Goal: Task Accomplishment & Management: Complete application form

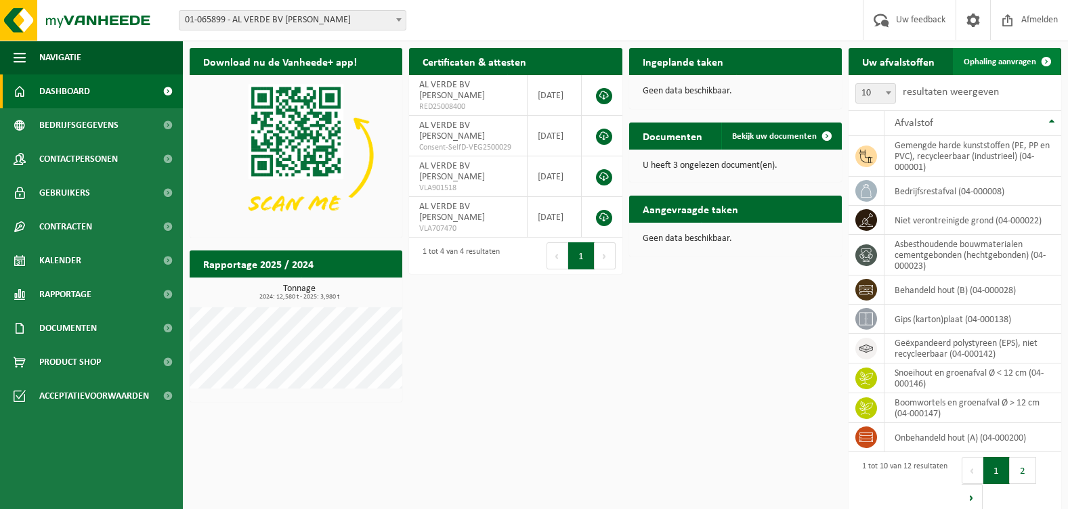
click at [1009, 61] on span "Ophaling aanvragen" at bounding box center [1000, 62] width 72 height 9
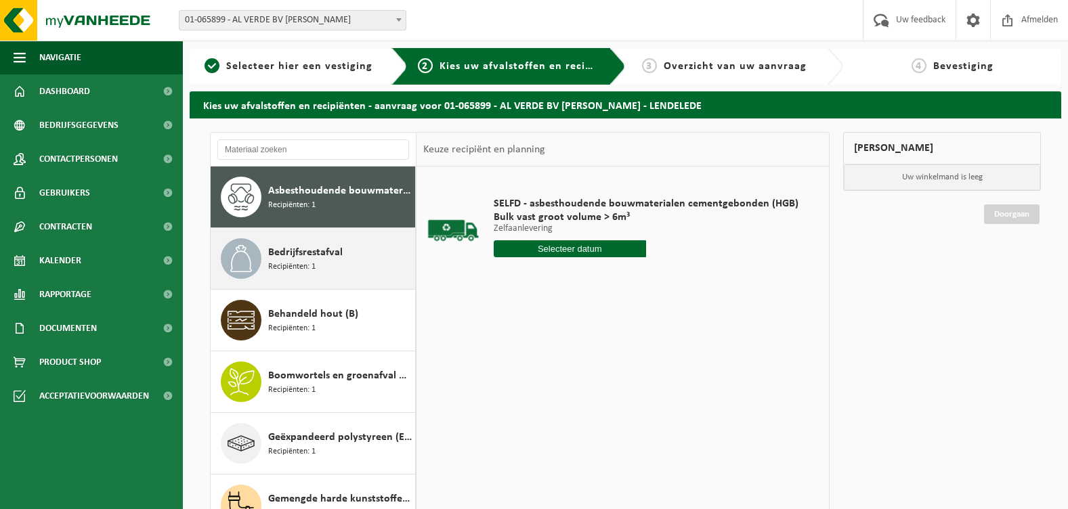
click at [287, 261] on span "Recipiënten: 1" at bounding box center [291, 267] width 47 height 13
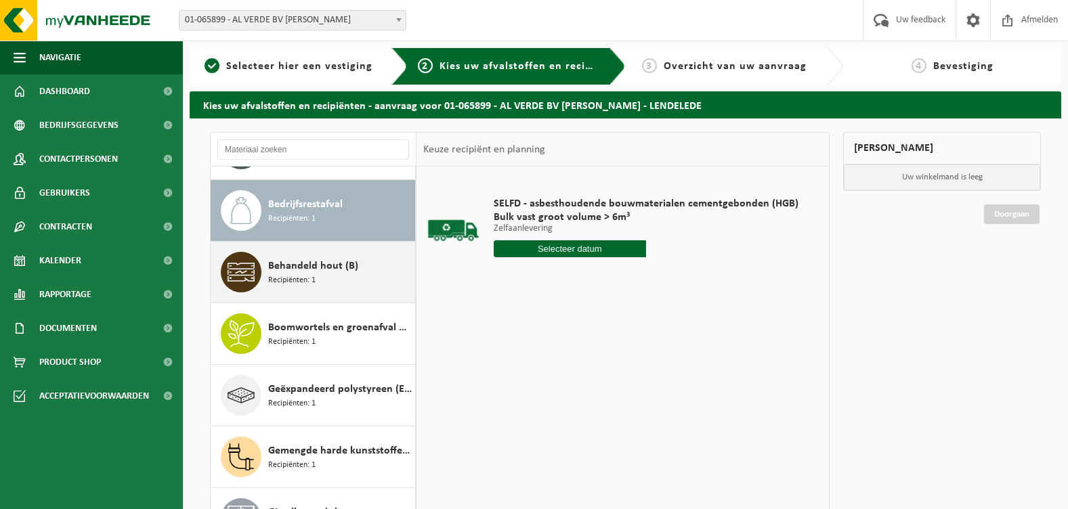
scroll to position [62, 0]
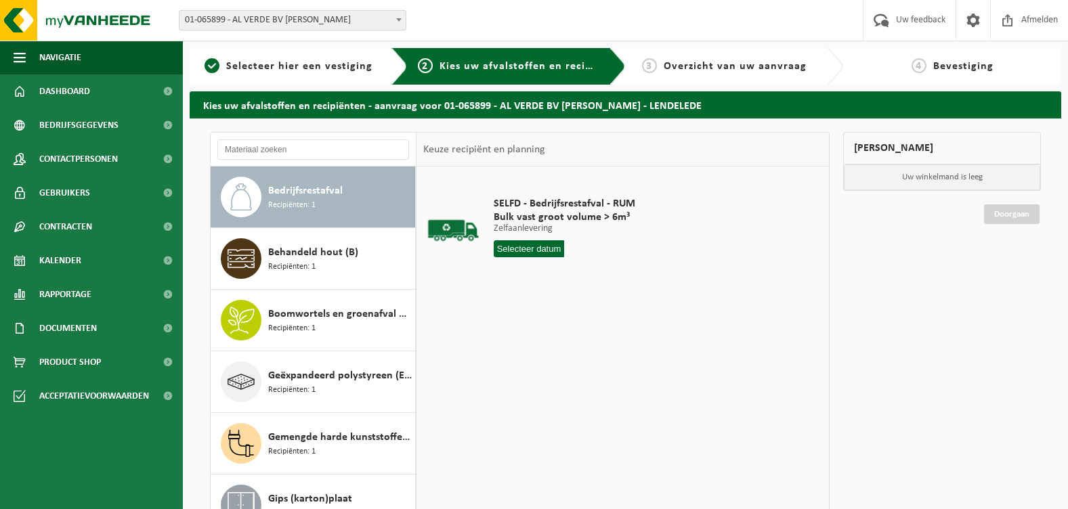
click at [534, 251] on input "text" at bounding box center [529, 248] width 71 height 17
click at [519, 407] on div "26" at bounding box center [530, 413] width 24 height 22
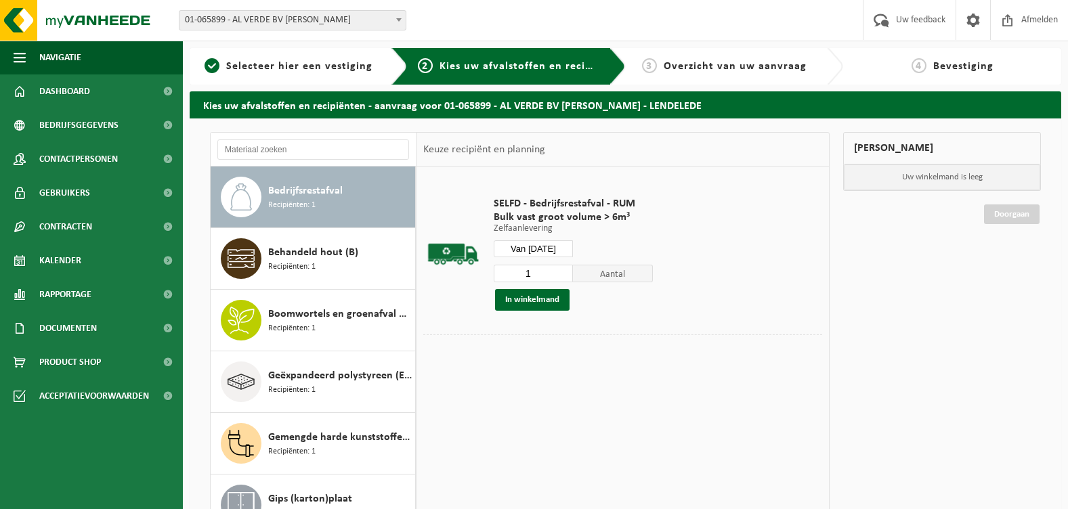
click at [539, 249] on input "Van 2025-08-26" at bounding box center [534, 248] width 80 height 17
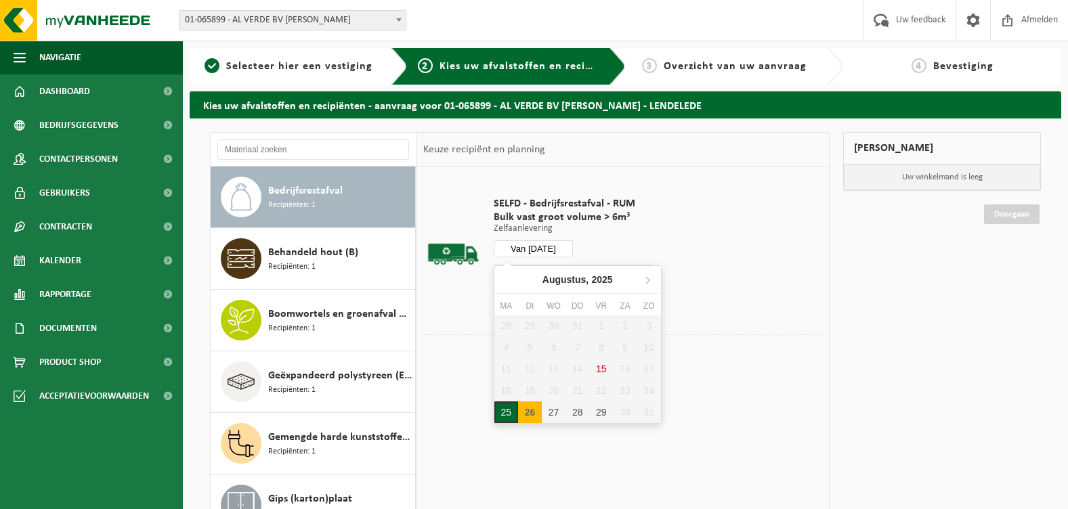
click at [505, 415] on div "25" at bounding box center [507, 413] width 24 height 22
type input "Van 2025-08-25"
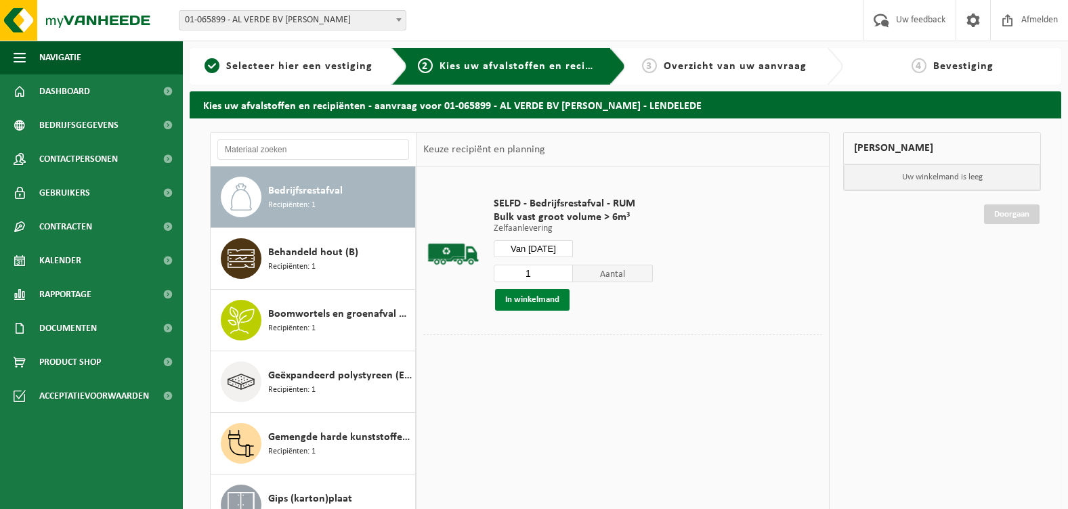
click at [528, 301] on button "In winkelmand" at bounding box center [532, 300] width 75 height 22
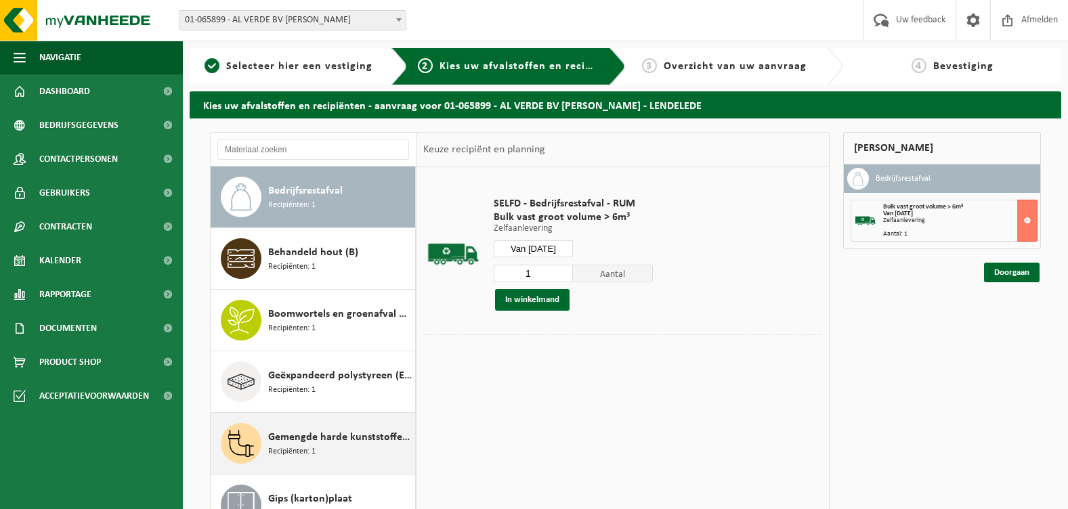
click at [301, 436] on span "Gemengde harde kunststoffen (PE, PP en PVC), recycleerbaar (industrieel)" at bounding box center [340, 437] width 144 height 16
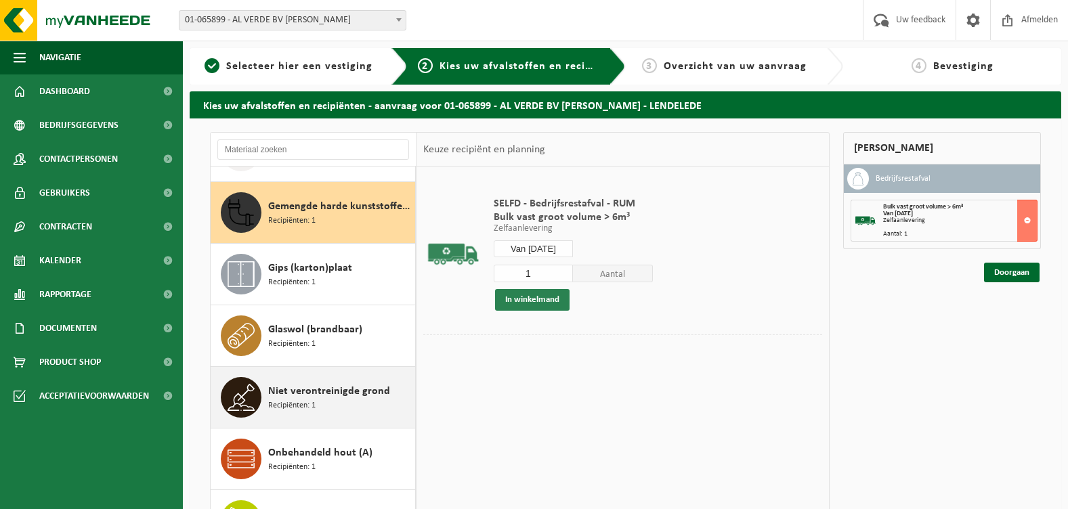
scroll to position [308, 0]
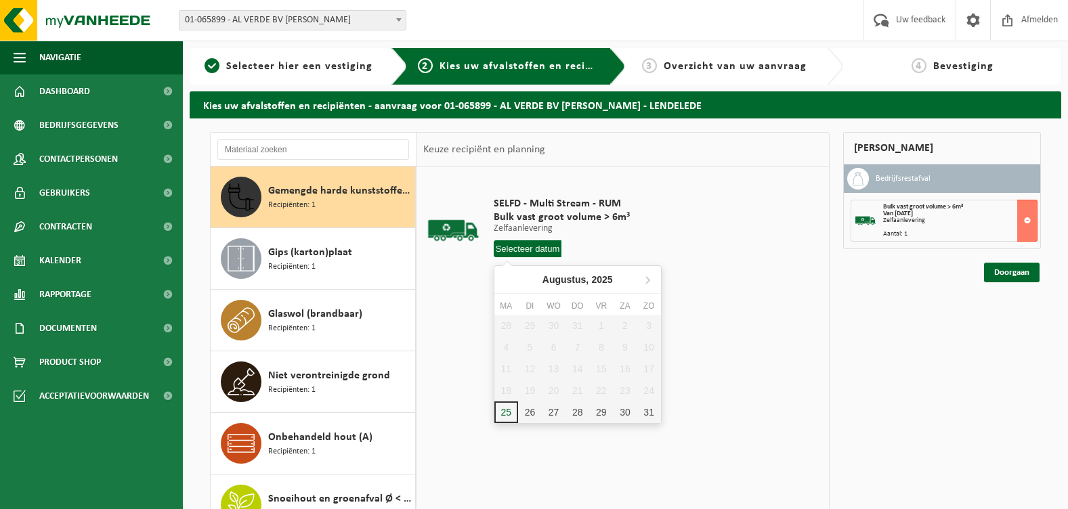
click at [538, 247] on input "text" at bounding box center [528, 248] width 68 height 17
click at [505, 410] on div "25" at bounding box center [507, 413] width 24 height 22
type input "Van 2025-08-25"
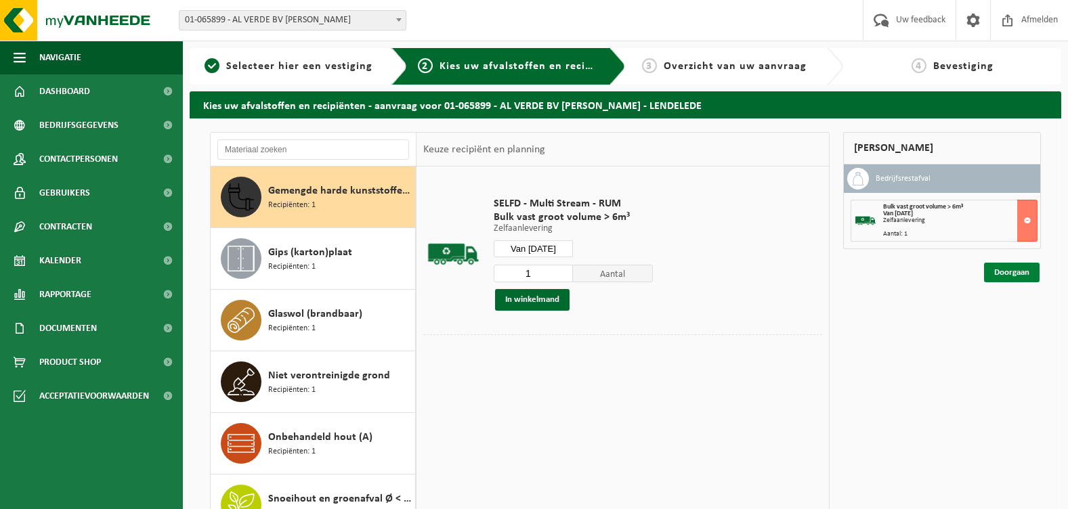
click at [1013, 274] on link "Doorgaan" at bounding box center [1012, 273] width 56 height 20
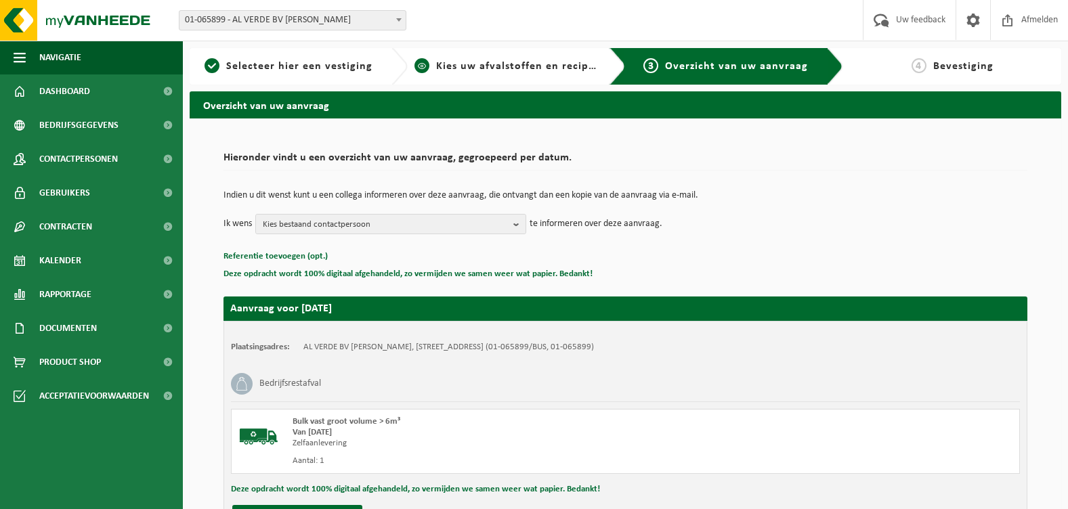
click at [480, 68] on span "Kies uw afvalstoffen en recipiënten" at bounding box center [529, 66] width 186 height 11
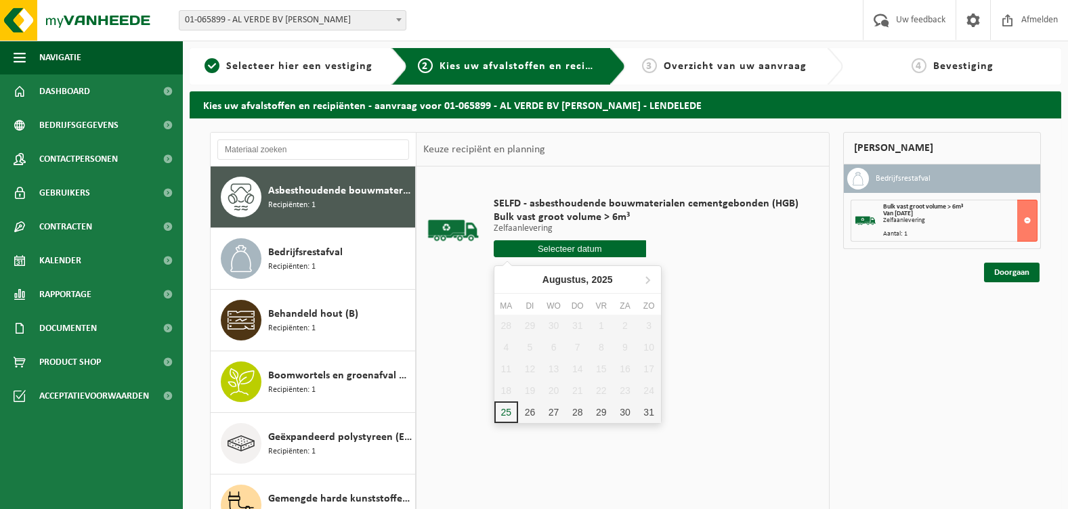
click at [572, 248] on input "text" at bounding box center [570, 248] width 152 height 17
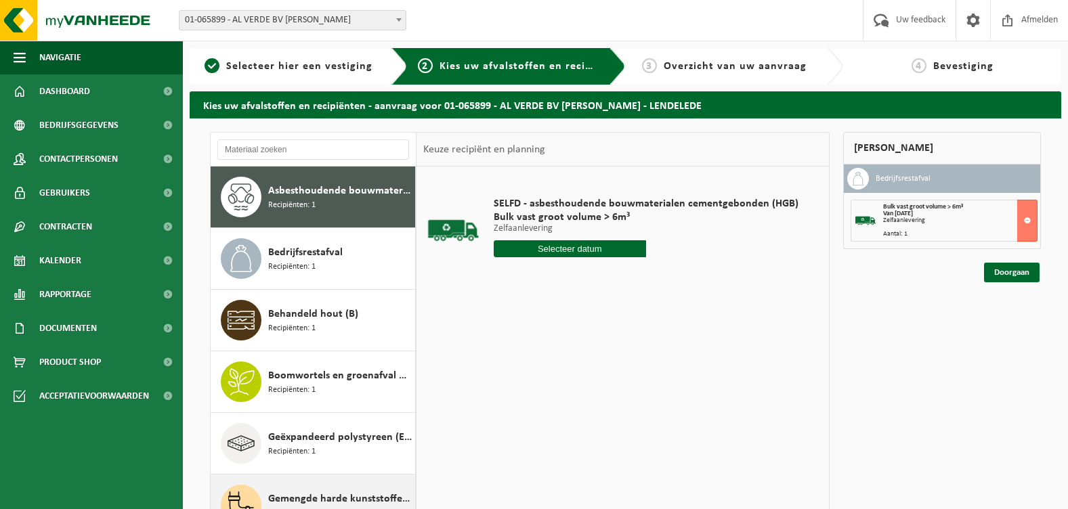
click at [345, 497] on span "Gemengde harde kunststoffen (PE, PP en PVC), recycleerbaar (industrieel)" at bounding box center [340, 499] width 144 height 16
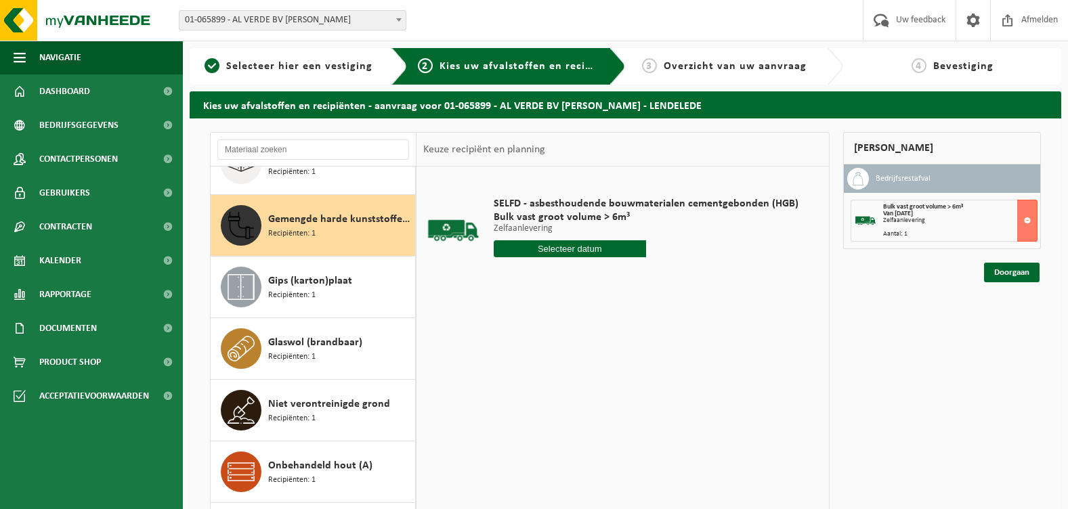
scroll to position [308, 0]
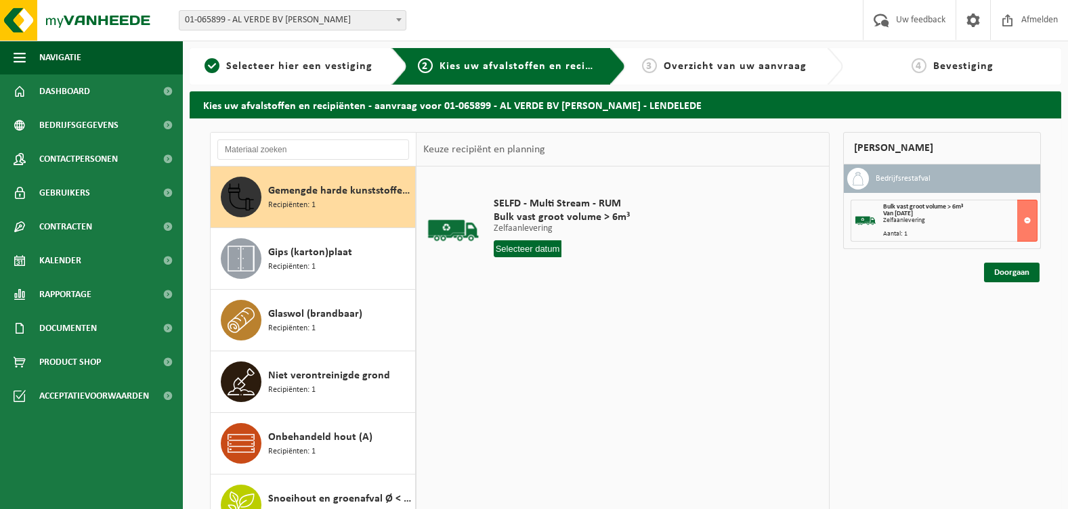
click at [321, 194] on span "Gemengde harde kunststoffen (PE, PP en PVC), recycleerbaar (industrieel)" at bounding box center [340, 191] width 144 height 16
click at [533, 248] on input "text" at bounding box center [528, 248] width 68 height 17
click at [508, 414] on div "25" at bounding box center [507, 413] width 24 height 22
type input "Van 2025-08-25"
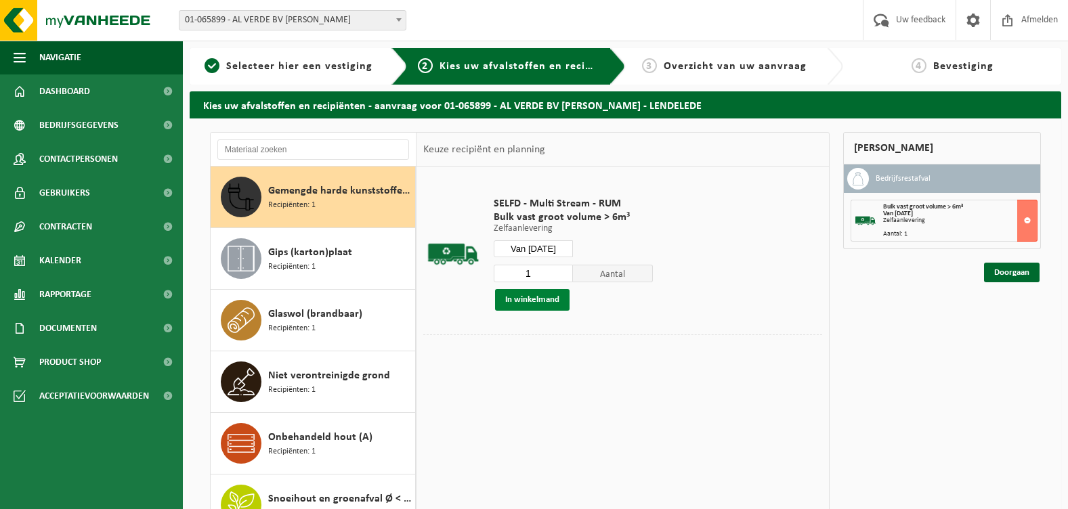
click at [547, 295] on button "In winkelmand" at bounding box center [532, 300] width 75 height 22
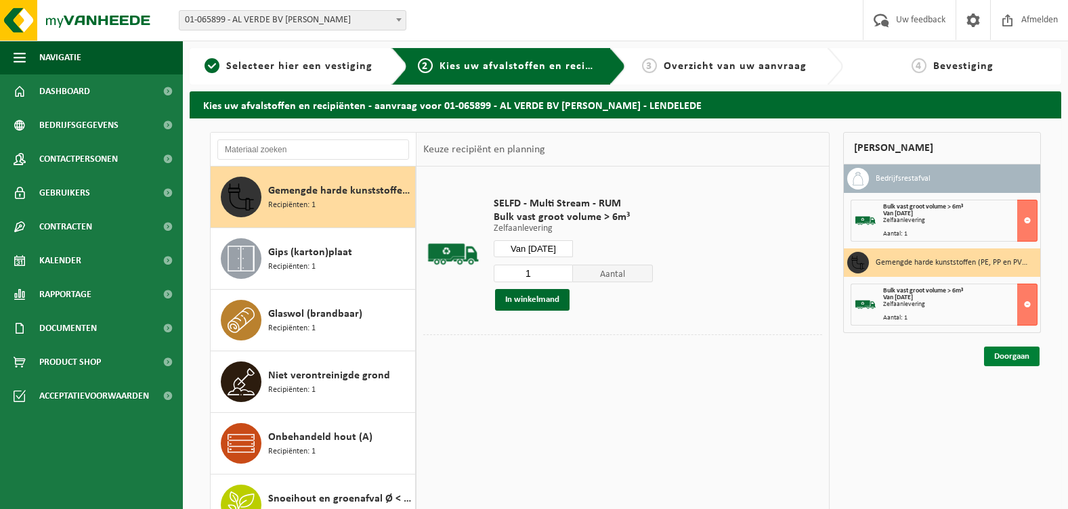
click at [1005, 356] on link "Doorgaan" at bounding box center [1012, 357] width 56 height 20
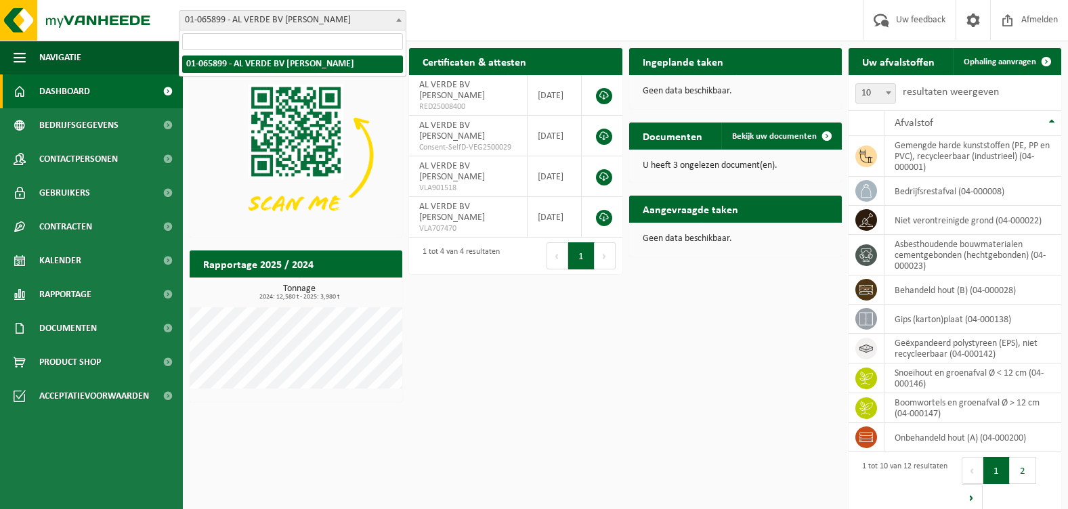
click at [399, 21] on b at bounding box center [398, 19] width 5 height 3
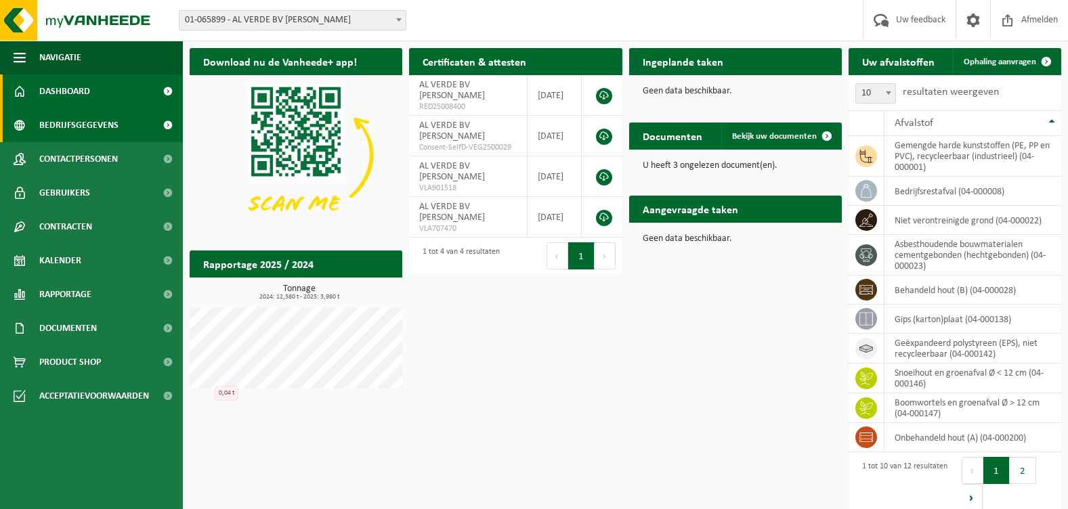
click at [70, 122] on span "Bedrijfsgegevens" at bounding box center [78, 125] width 79 height 34
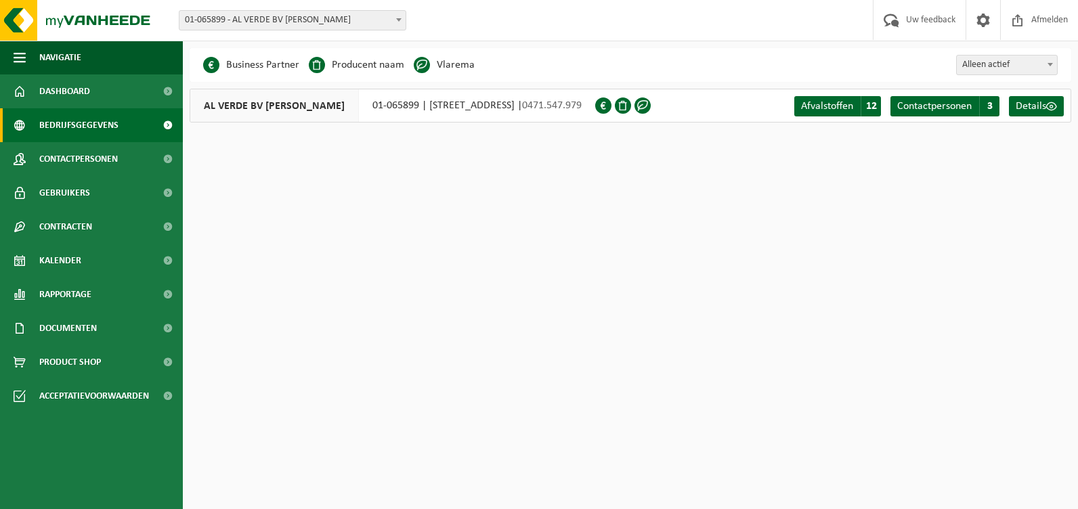
click at [612, 104] on span at bounding box center [603, 106] width 16 height 16
click at [631, 106] on span at bounding box center [623, 106] width 16 height 16
click at [651, 106] on span at bounding box center [643, 106] width 16 height 16
click at [582, 107] on span "0471.547.979" at bounding box center [552, 105] width 60 height 11
click at [956, 104] on span "Contactpersonen" at bounding box center [935, 106] width 75 height 11
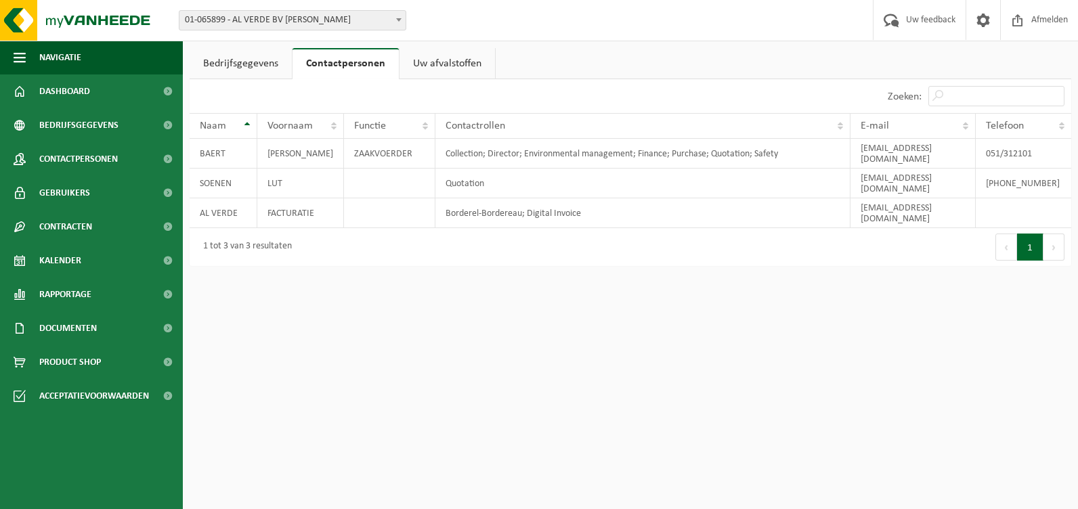
click at [225, 60] on link "Bedrijfsgegevens" at bounding box center [241, 63] width 102 height 31
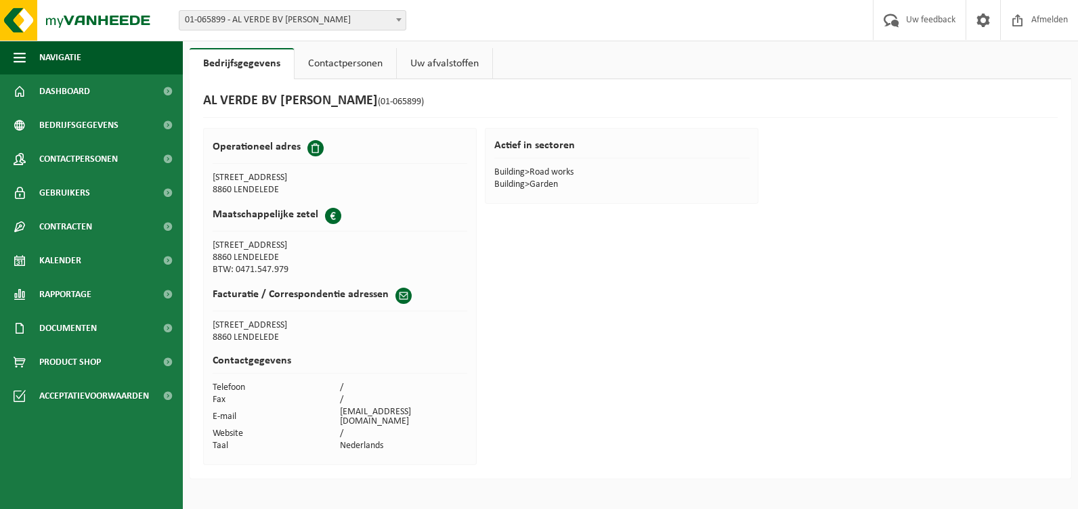
click at [399, 296] on span at bounding box center [404, 296] width 16 height 16
click at [274, 327] on td "SNEPPESTRAAT 7" at bounding box center [340, 326] width 255 height 12
click at [279, 323] on td "SNEPPESTRAAT 7" at bounding box center [340, 326] width 255 height 12
click at [262, 327] on td "SNEPPESTRAAT 7" at bounding box center [340, 326] width 255 height 12
click at [929, 22] on span "Uw feedback" at bounding box center [931, 20] width 56 height 40
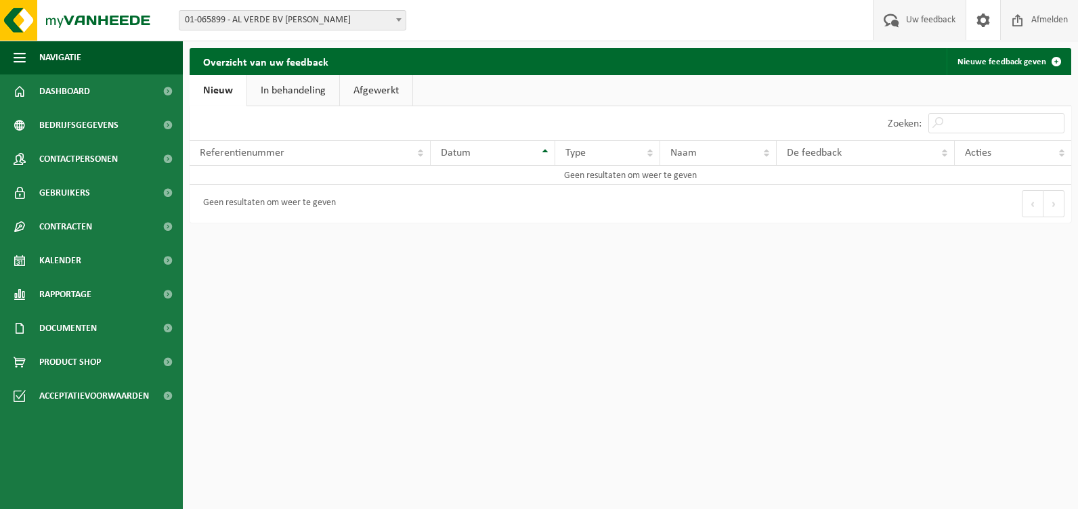
click at [1045, 18] on span "Afmelden" at bounding box center [1049, 20] width 43 height 40
